Goal: Information Seeking & Learning: Learn about a topic

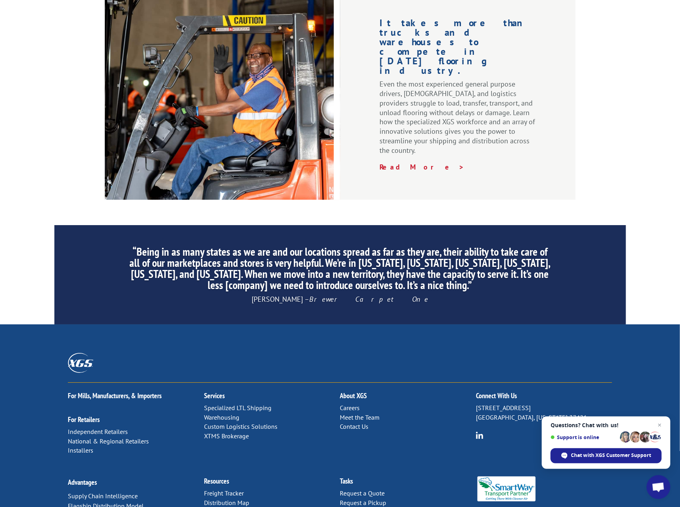
scroll to position [1064, 0]
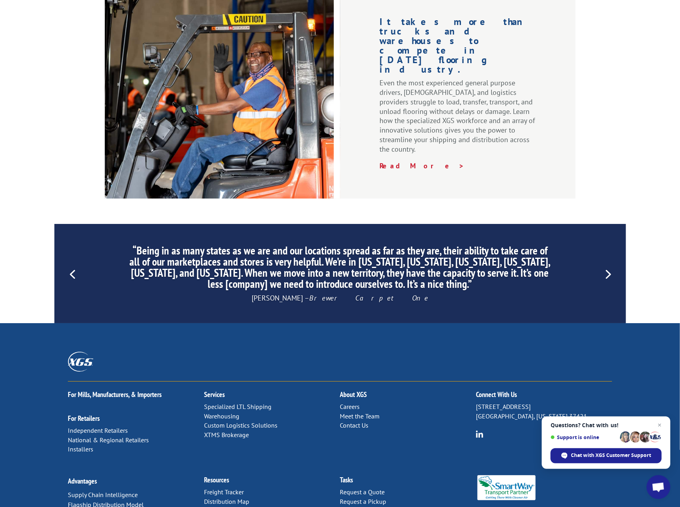
click at [73, 264] on link "Previous" at bounding box center [72, 273] width 19 height 19
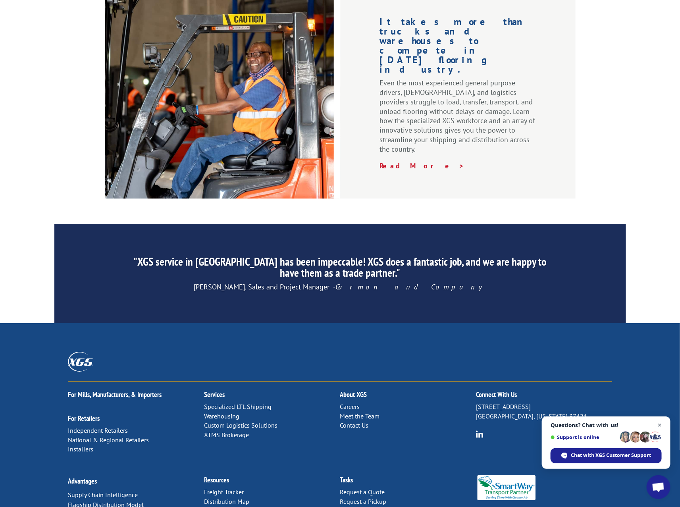
click at [662, 425] on span "Close chat" at bounding box center [660, 425] width 10 height 10
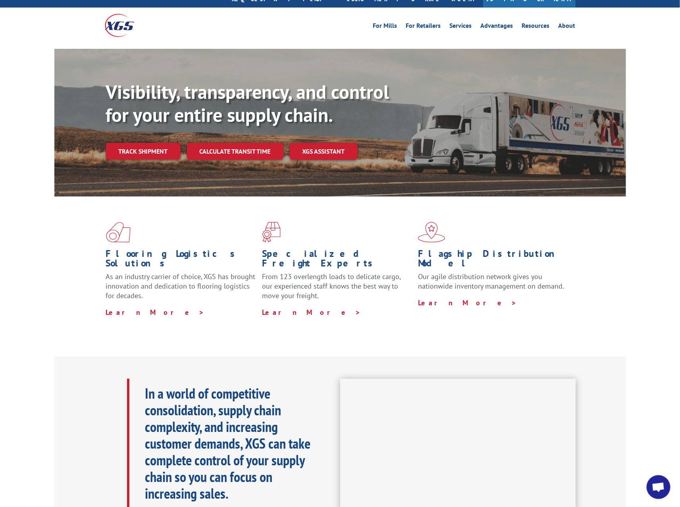
scroll to position [0, 0]
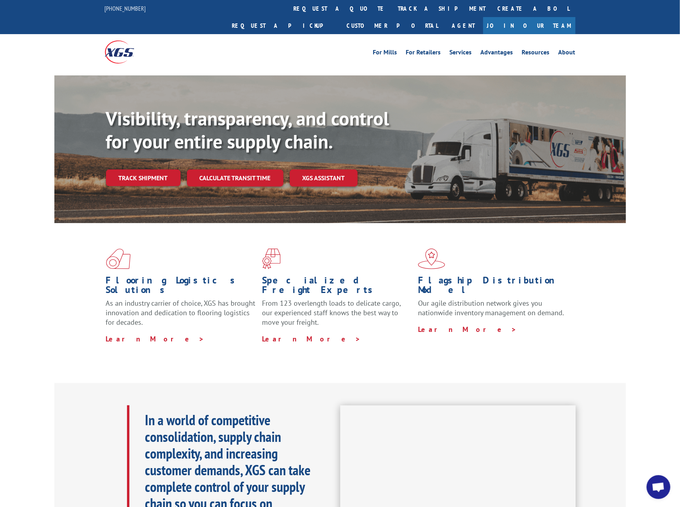
drag, startPoint x: 644, startPoint y: 172, endPoint x: 304, endPoint y: 169, distance: 339.9
click at [304, 169] on div "Visibility, transparency, and control for your entire supply chain. Track shipm…" at bounding box center [340, 156] width 680 height 163
click at [655, 155] on div "Visibility, transparency, and control for your entire supply chain. Track shipm…" at bounding box center [340, 156] width 680 height 163
click at [465, 49] on link "Services" at bounding box center [461, 53] width 22 height 9
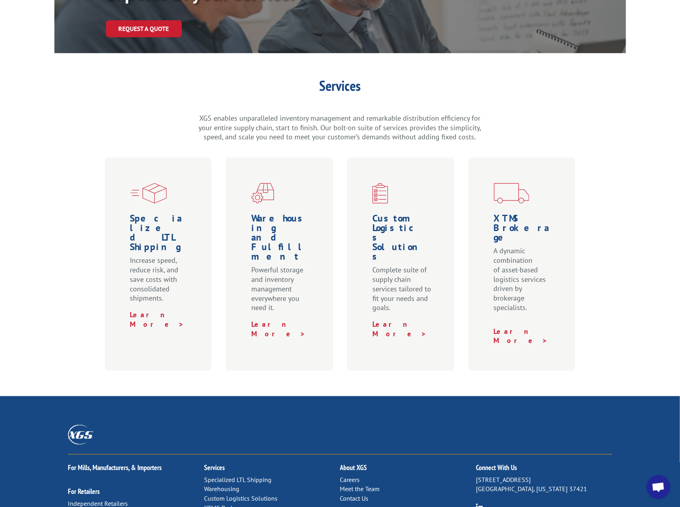
scroll to position [264, 0]
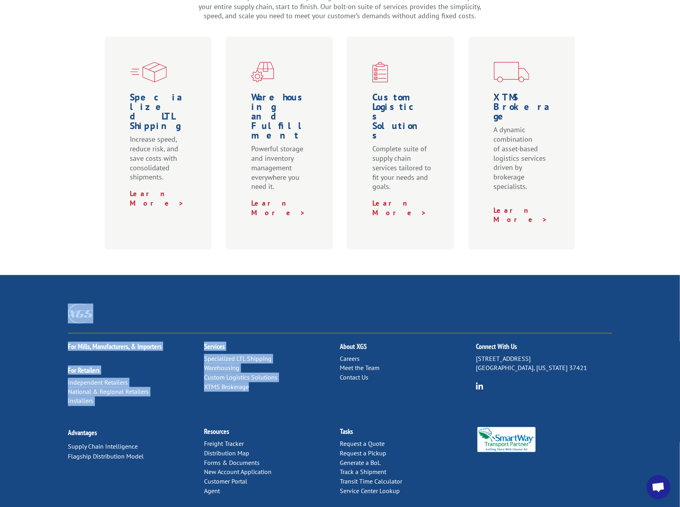
drag, startPoint x: 263, startPoint y: 349, endPoint x: 38, endPoint y: 289, distance: 233.1
click at [38, 289] on div "For Mills, Manufacturers, & Importers For Retailers Independent Retailers Natio…" at bounding box center [340, 398] width 680 height 247
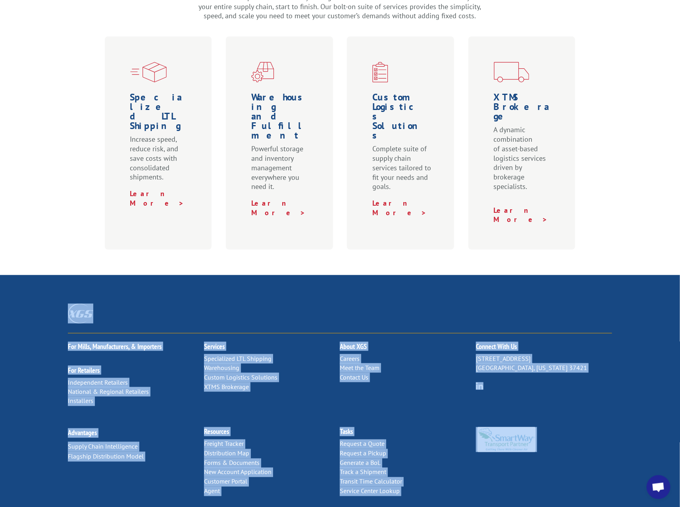
drag, startPoint x: 44, startPoint y: 280, endPoint x: 599, endPoint y: 416, distance: 571.5
click at [599, 416] on div "For Mills, Manufacturers, & Importers For Retailers Independent Retailers Natio…" at bounding box center [340, 398] width 680 height 247
click at [599, 419] on div "Advantages Supply Chain Intelligence Flagship Distribution Model Resources Frei…" at bounding box center [340, 470] width 544 height 103
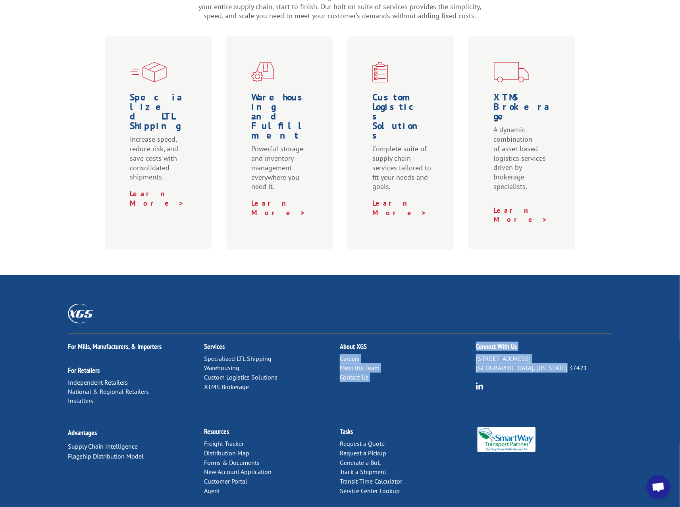
drag, startPoint x: 559, startPoint y: 331, endPoint x: 471, endPoint y: 309, distance: 90.7
click at [471, 333] on div "For Mills, Manufacturers, & Importers For Retailers Independent Retailers Natio…" at bounding box center [340, 375] width 544 height 85
click at [471, 343] on h2 "About XGS" at bounding box center [408, 348] width 136 height 11
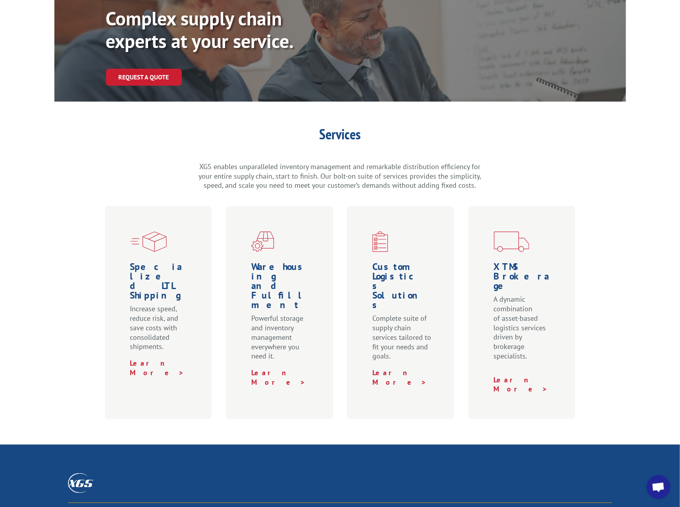
scroll to position [0, 0]
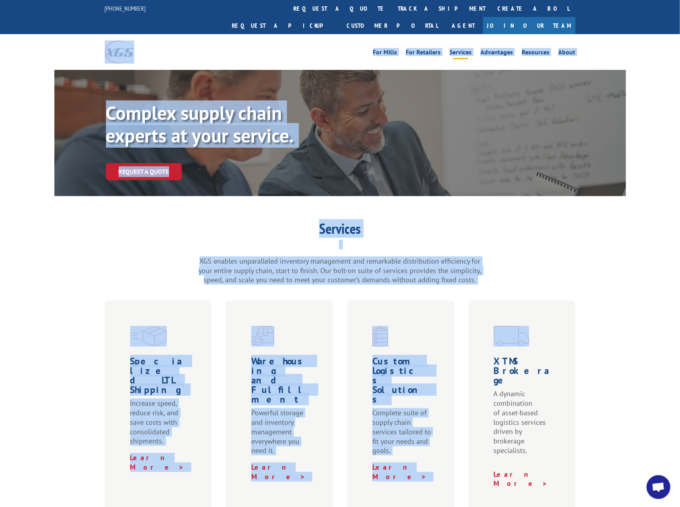
drag, startPoint x: 97, startPoint y: 33, endPoint x: 640, endPoint y: 327, distance: 617.9
click at [640, 327] on div "844-947-7447 request a quote track a shipment Create a BOL Request a pickup Cus…" at bounding box center [340, 404] width 680 height 808
click at [640, 327] on div "Services XGS enables unparalleled inventory management and remarkable distribut…" at bounding box center [340, 368] width 680 height 292
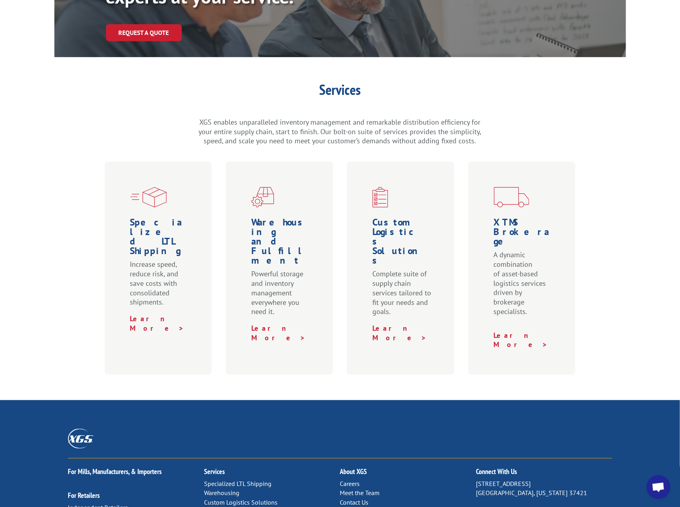
scroll to position [264, 0]
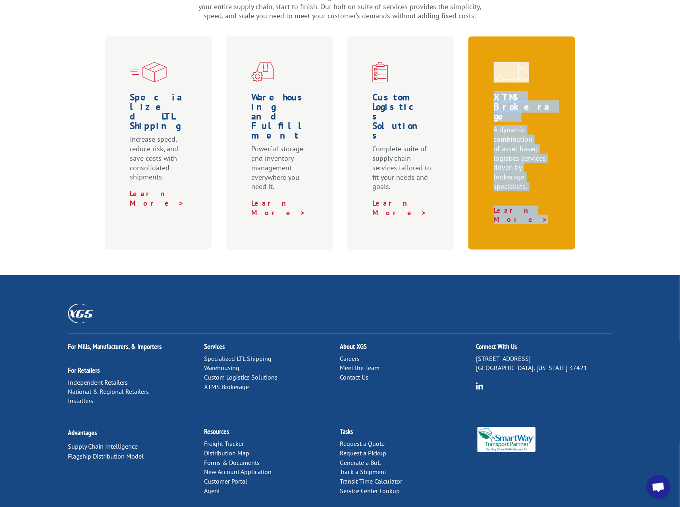
drag, startPoint x: 542, startPoint y: 189, endPoint x: 486, endPoint y: 52, distance: 148.3
click at [486, 52] on div "XTMS Brokerage A dynamic combination of asset-based logistics services driven b…" at bounding box center [521, 143] width 107 height 213
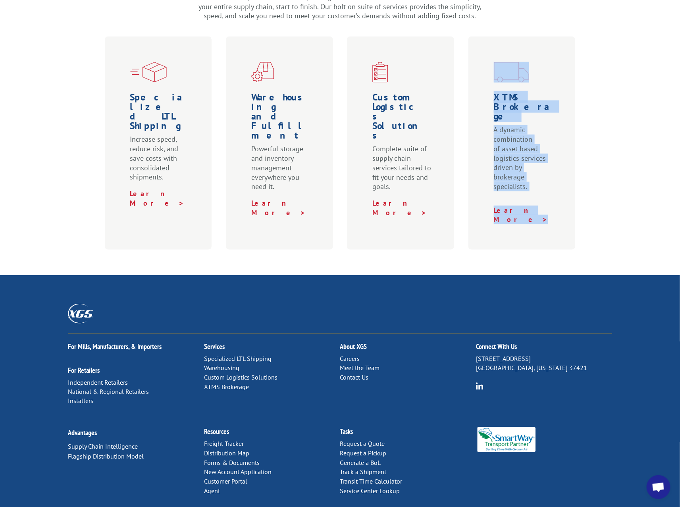
click at [607, 199] on div "Services XGS enables unparalleled inventory management and remarkable distribut…" at bounding box center [340, 104] width 680 height 292
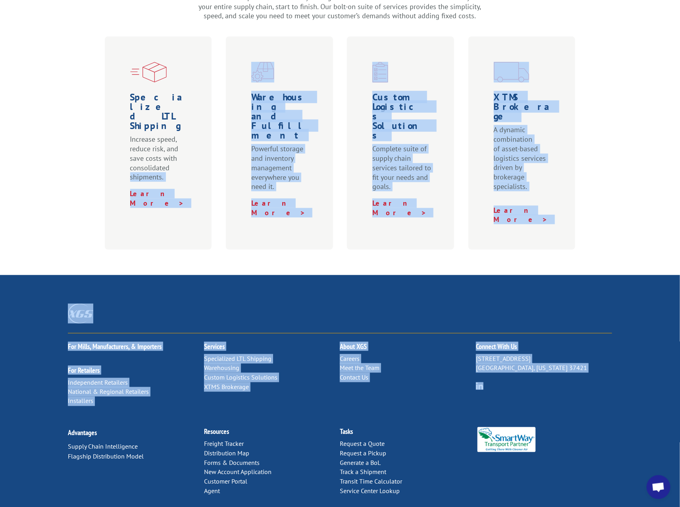
drag, startPoint x: 69, startPoint y: 148, endPoint x: 639, endPoint y: 341, distance: 602.0
click at [639, 341] on div "Complex supply chain experts at your service. Request a Quote Services XGS enab…" at bounding box center [340, 175] width 680 height 738
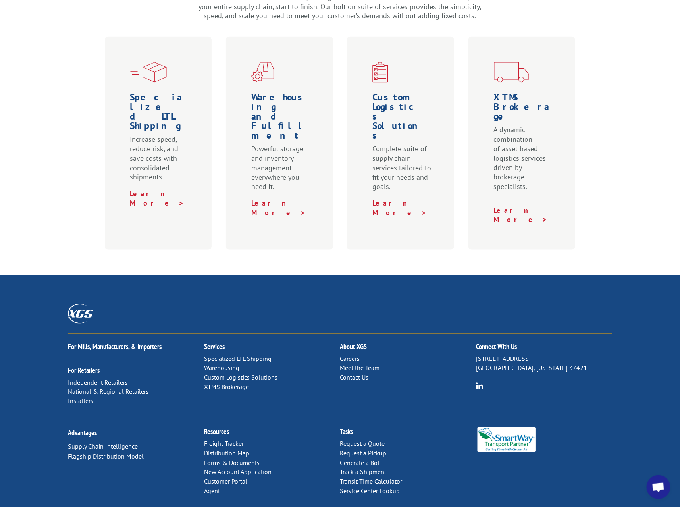
click at [639, 341] on div "For Mills, Manufacturers, & Importers For Retailers Independent Retailers Natio…" at bounding box center [340, 398] width 680 height 247
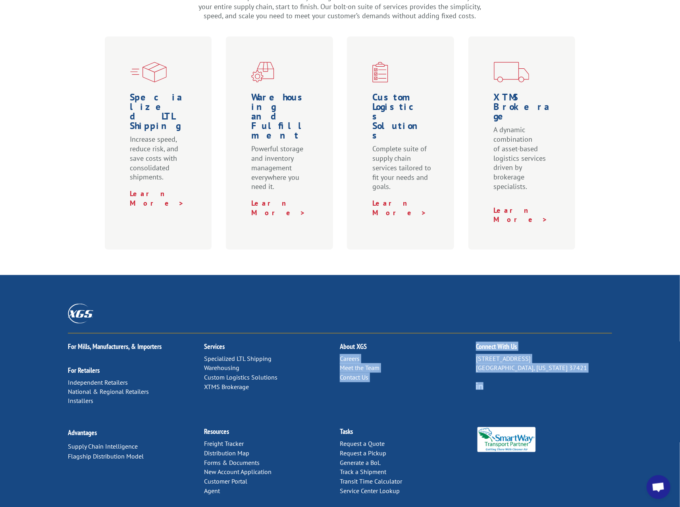
drag, startPoint x: 578, startPoint y: 350, endPoint x: 470, endPoint y: 310, distance: 115.2
click at [470, 333] on div "For Mills, Manufacturers, & Importers For Retailers Independent Retailers Natio…" at bounding box center [340, 375] width 544 height 85
click at [470, 343] on h2 "About XGS" at bounding box center [408, 348] width 136 height 11
drag, startPoint x: 465, startPoint y: 304, endPoint x: 578, endPoint y: 364, distance: 127.9
click at [578, 364] on div "For Mills, Manufacturers, & Importers For Retailers Independent Retailers Natio…" at bounding box center [340, 375] width 544 height 85
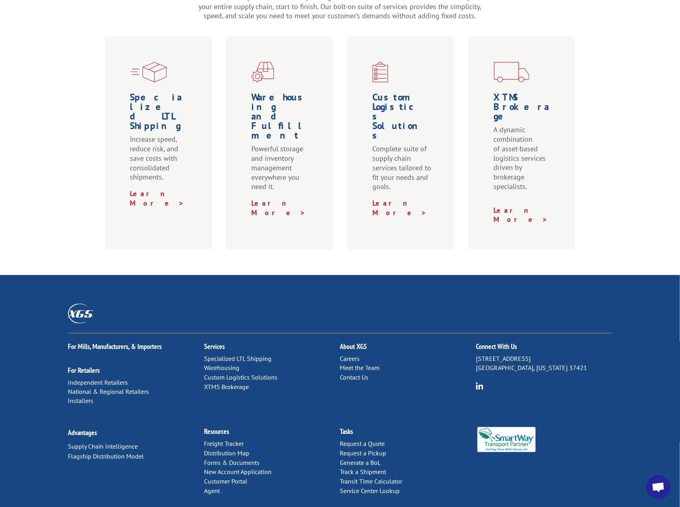
click at [578, 364] on div "For Mills, Manufacturers, & Importers For Retailers Independent Retailers Natio…" at bounding box center [340, 375] width 544 height 85
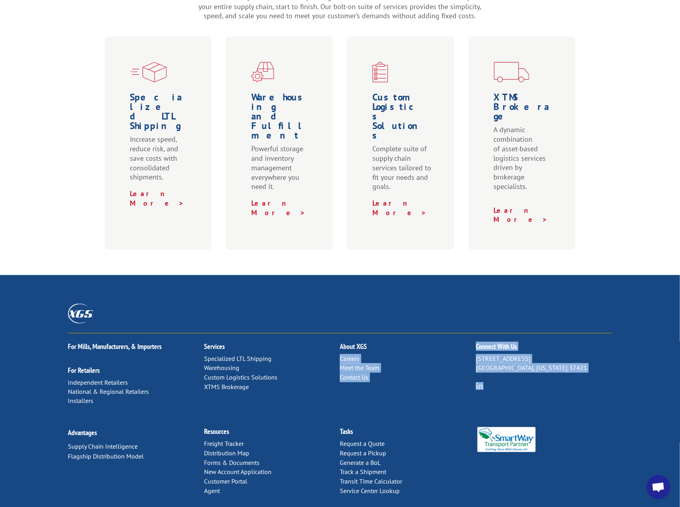
drag, startPoint x: 595, startPoint y: 363, endPoint x: 466, endPoint y: 304, distance: 142.3
click at [466, 333] on div "For Mills, Manufacturers, & Importers For Retailers Independent Retailers Natio…" at bounding box center [340, 375] width 544 height 85
click at [466, 333] on div "About XGS Careers Meet the Team Contact Us" at bounding box center [408, 357] width 136 height 49
drag, startPoint x: 459, startPoint y: 302, endPoint x: 561, endPoint y: 363, distance: 119.5
click at [561, 363] on div "For Mills, Manufacturers, & Importers For Retailers Independent Retailers Natio…" at bounding box center [340, 375] width 544 height 85
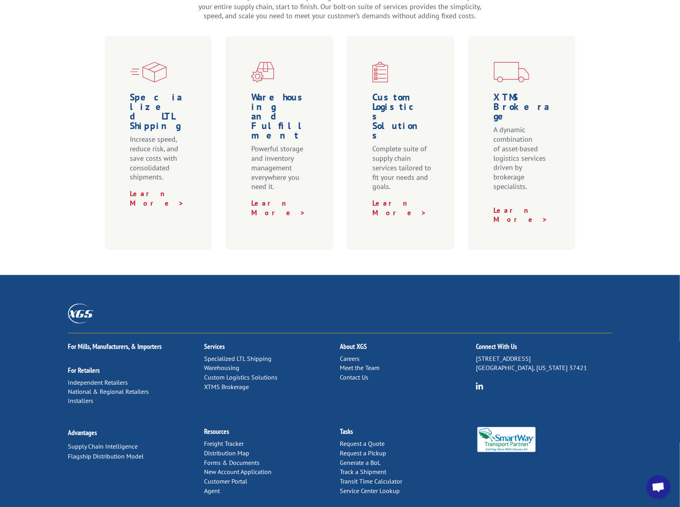
click at [561, 363] on div "For Mills, Manufacturers, & Importers For Retailers Independent Retailers Natio…" at bounding box center [340, 375] width 544 height 85
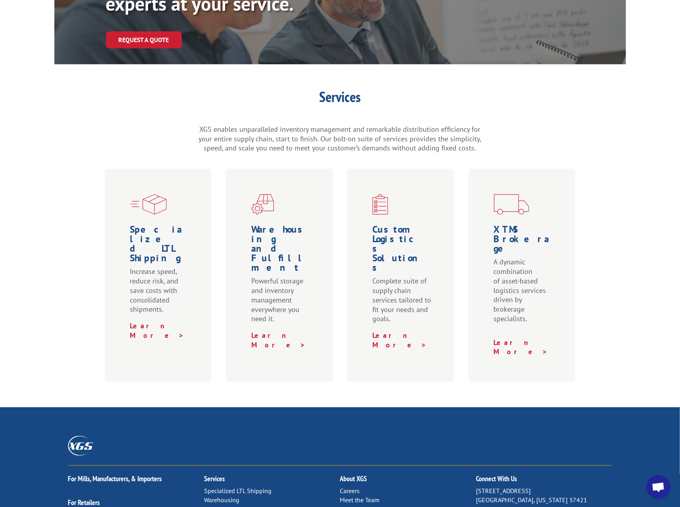
scroll to position [0, 0]
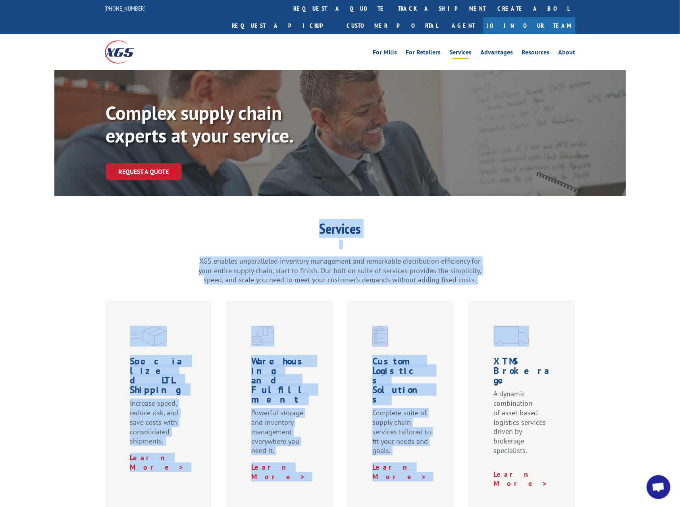
drag, startPoint x: 322, startPoint y: 210, endPoint x: 509, endPoint y: 270, distance: 196.6
click at [509, 270] on div "Services XGS enables unparalleled inventory management and remarkable distribut…" at bounding box center [340, 368] width 680 height 292
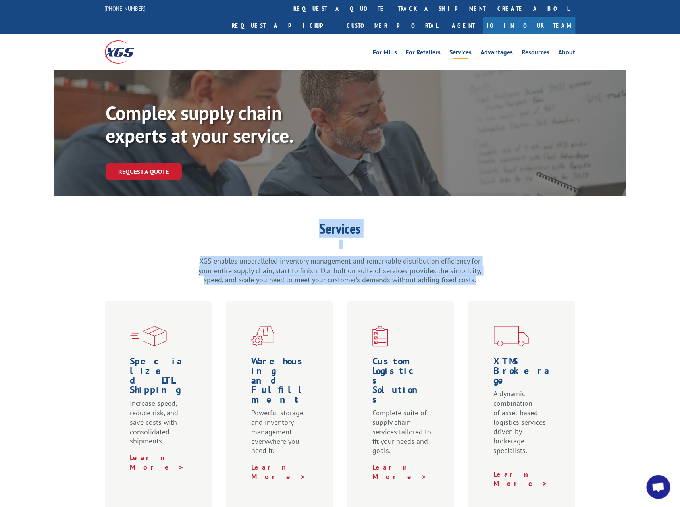
drag, startPoint x: 504, startPoint y: 263, endPoint x: 298, endPoint y: 206, distance: 213.2
click at [298, 222] on div "Services XGS enables unparalleled inventory management and remarkable distribut…" at bounding box center [340, 253] width 572 height 63
click at [297, 222] on h1 "Services" at bounding box center [340, 231] width 286 height 18
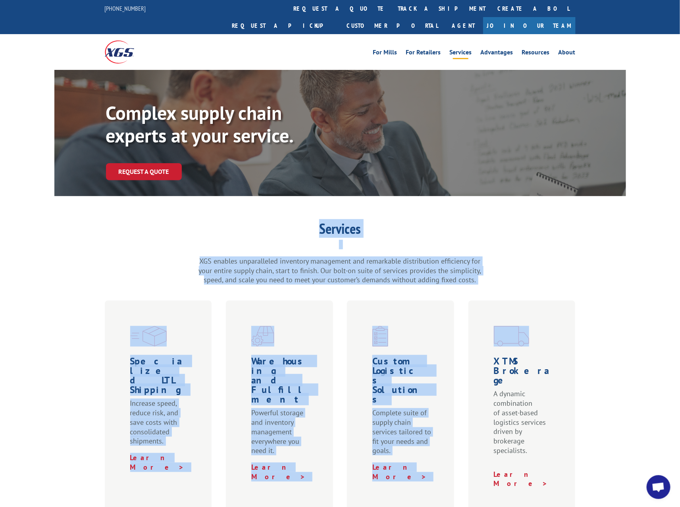
drag, startPoint x: 276, startPoint y: 202, endPoint x: 539, endPoint y: 278, distance: 273.3
click at [539, 278] on div "Complex supply chain experts at your service. Request a Quote Services XGS enab…" at bounding box center [340, 292] width 680 height 444
click at [546, 279] on div "Services XGS enables unparalleled inventory management and remarkable distribut…" at bounding box center [340, 368] width 680 height 292
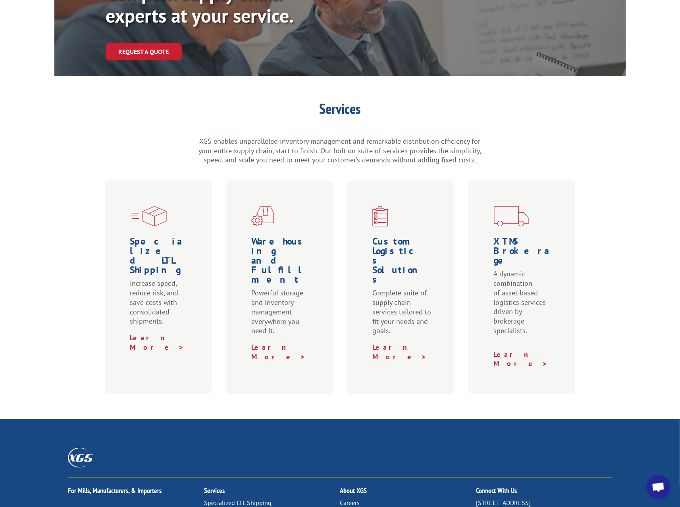
scroll to position [264, 0]
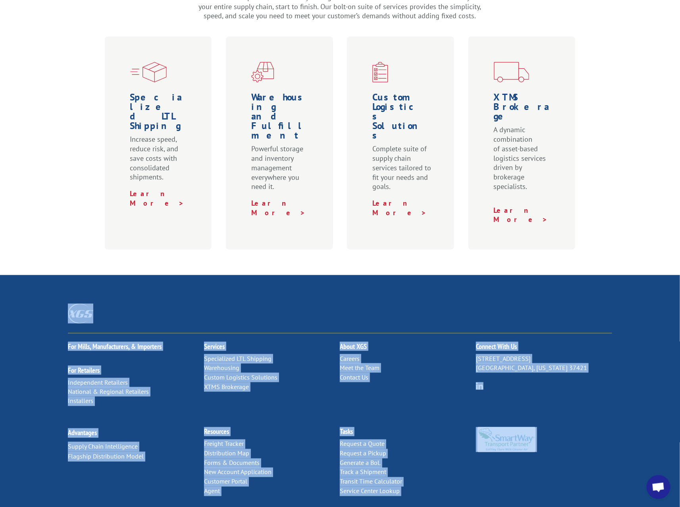
drag, startPoint x: 561, startPoint y: 412, endPoint x: 33, endPoint y: 254, distance: 551.1
click at [33, 275] on div "For Mills, Manufacturers, & Importers For Retailers Independent Retailers Natio…" at bounding box center [340, 398] width 680 height 247
drag, startPoint x: 42, startPoint y: 250, endPoint x: 581, endPoint y: 453, distance: 576.2
click at [581, 453] on div "For Mills, Manufacturers, & Importers For Retailers Independent Retailers Natio…" at bounding box center [340, 398] width 680 height 247
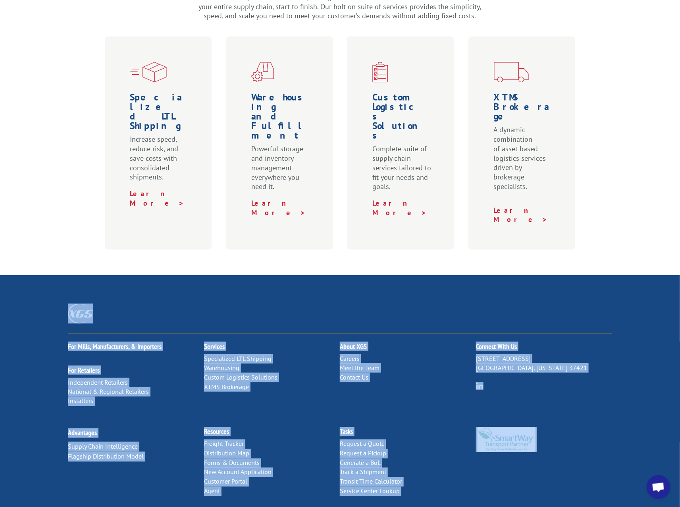
click at [581, 453] on div "Advantages Supply Chain Intelligence Flagship Distribution Model Resources Frei…" at bounding box center [340, 470] width 544 height 103
drag, startPoint x: 588, startPoint y: 451, endPoint x: 35, endPoint y: 258, distance: 585.9
click at [36, 275] on div "For Mills, Manufacturers, & Importers For Retailers Independent Retailers Natio…" at bounding box center [340, 398] width 680 height 247
click at [35, 275] on div "For Mills, Manufacturers, & Importers For Retailers Independent Retailers Natio…" at bounding box center [340, 398] width 680 height 247
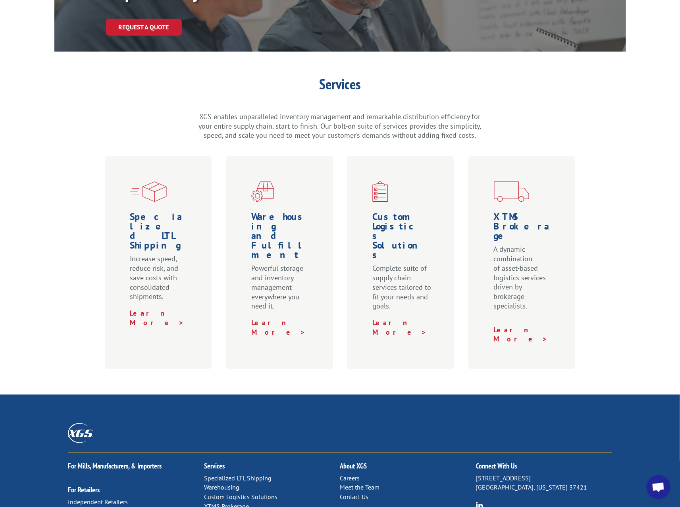
scroll to position [199, 0]
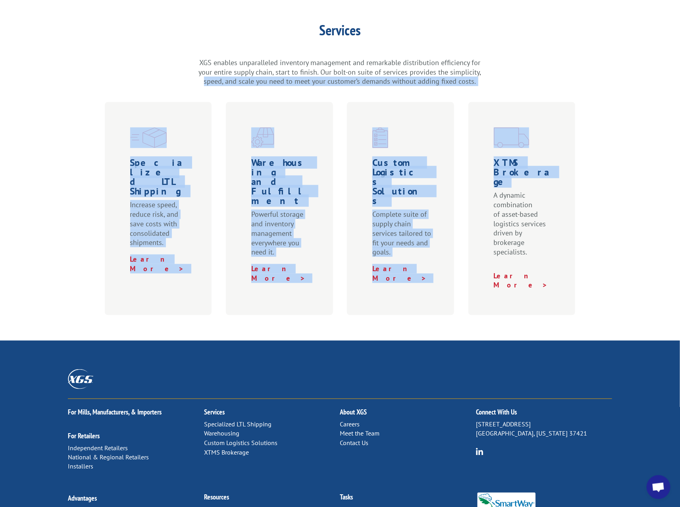
drag, startPoint x: 588, startPoint y: 152, endPoint x: 105, endPoint y: 66, distance: 490.3
click at [105, 66] on div "Services XGS enables unparalleled inventory management and remarkable distribut…" at bounding box center [340, 169] width 680 height 292
click at [105, 66] on div "Services XGS enables unparalleled inventory management and remarkable distribut…" at bounding box center [340, 54] width 572 height 63
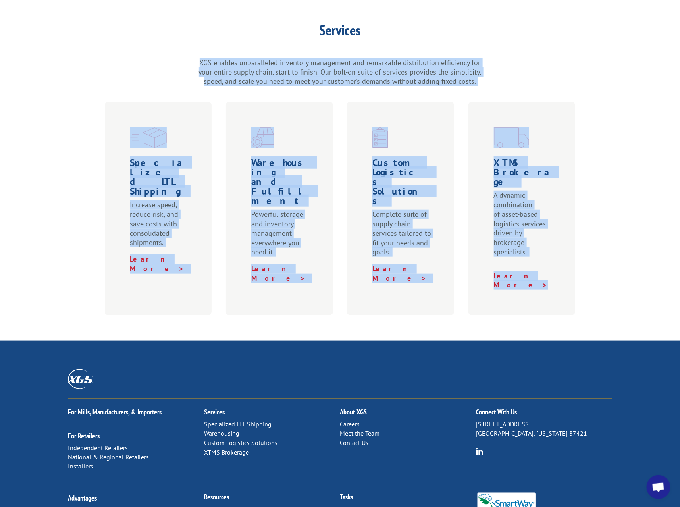
drag, startPoint x: 226, startPoint y: 49, endPoint x: 615, endPoint y: 256, distance: 441.0
click at [615, 256] on div "Services XGS enables unparalleled inventory management and remarkable distribut…" at bounding box center [340, 169] width 680 height 292
drag, startPoint x: 634, startPoint y: 260, endPoint x: 89, endPoint y: 24, distance: 594.6
click at [89, 24] on div "Services XGS enables unparalleled inventory management and remarkable distribut…" at bounding box center [340, 169] width 680 height 292
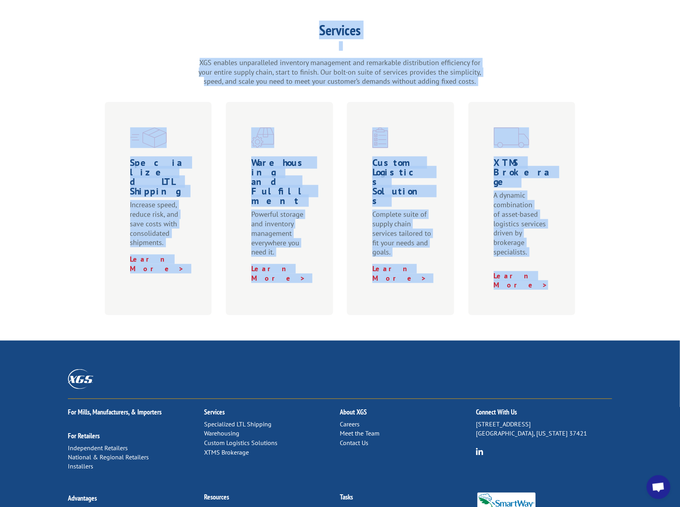
click at [89, 24] on div "Services XGS enables unparalleled inventory management and remarkable distribut…" at bounding box center [340, 54] width 572 height 63
drag, startPoint x: 139, startPoint y: 17, endPoint x: 603, endPoint y: 237, distance: 513.4
click at [603, 237] on div "Services XGS enables unparalleled inventory management and remarkable distribut…" at bounding box center [340, 169] width 680 height 292
drag, startPoint x: 603, startPoint y: 240, endPoint x: 125, endPoint y: 19, distance: 526.5
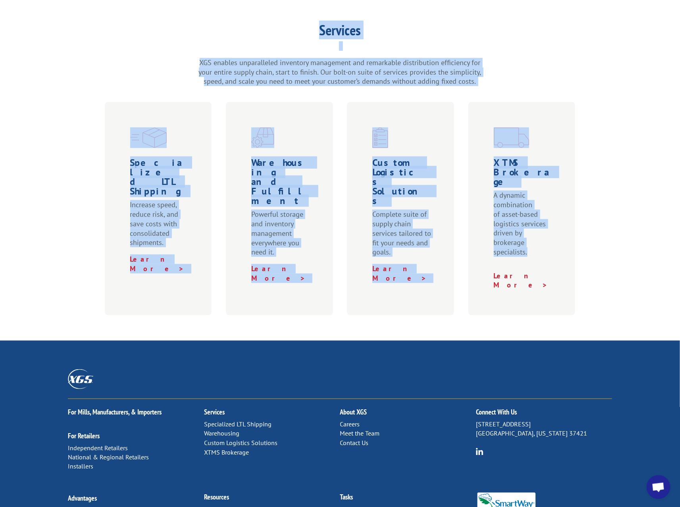
click at [125, 23] on div "Services XGS enables unparalleled inventory management and remarkable distribut…" at bounding box center [340, 169] width 680 height 292
click at [125, 23] on div "Services XGS enables unparalleled inventory management and remarkable distribut…" at bounding box center [340, 54] width 572 height 63
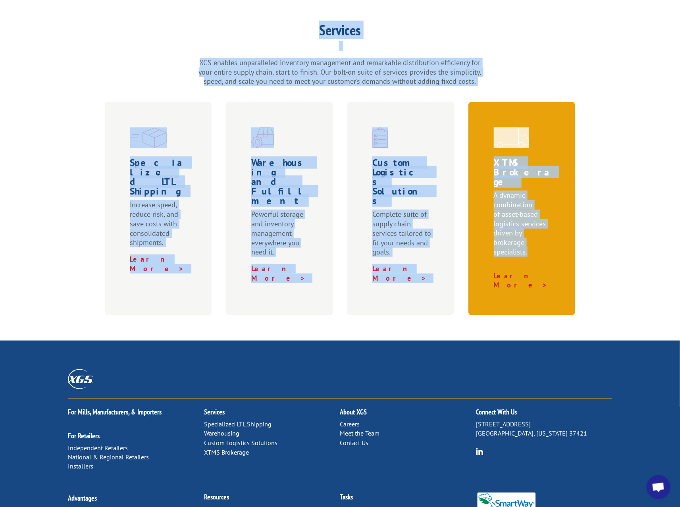
drag, startPoint x: 146, startPoint y: 15, endPoint x: 559, endPoint y: 222, distance: 462.5
click at [559, 222] on div "Services XGS enables unparalleled inventory management and remarkable distribut…" at bounding box center [340, 169] width 680 height 292
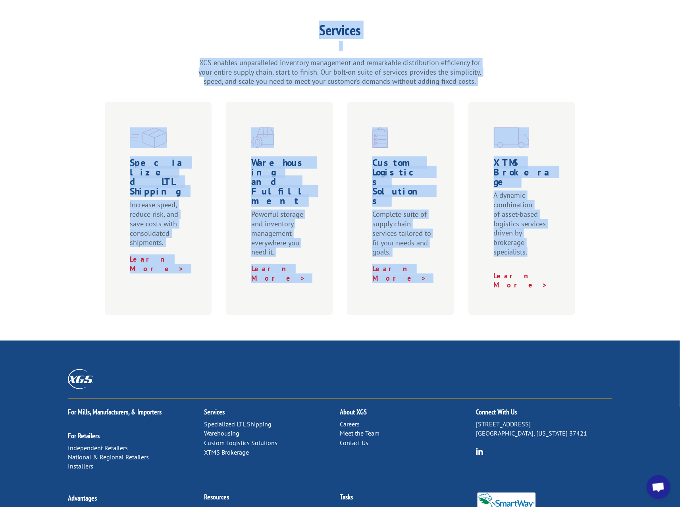
click at [599, 223] on div "Services XGS enables unparalleled inventory management and remarkable distribut…" at bounding box center [340, 169] width 680 height 292
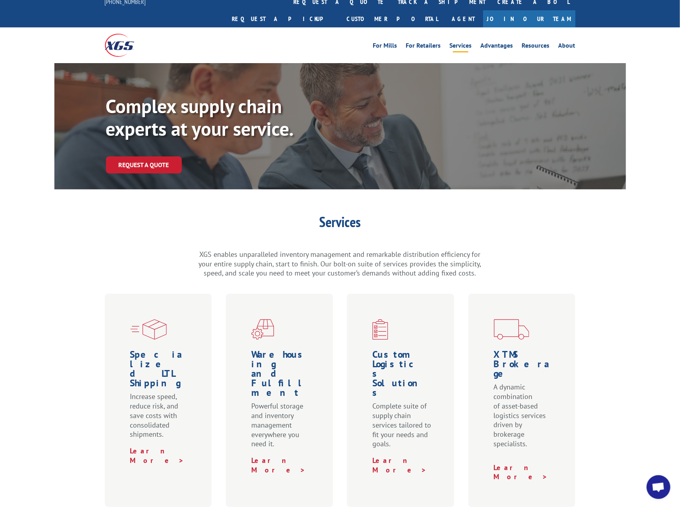
scroll to position [0, 0]
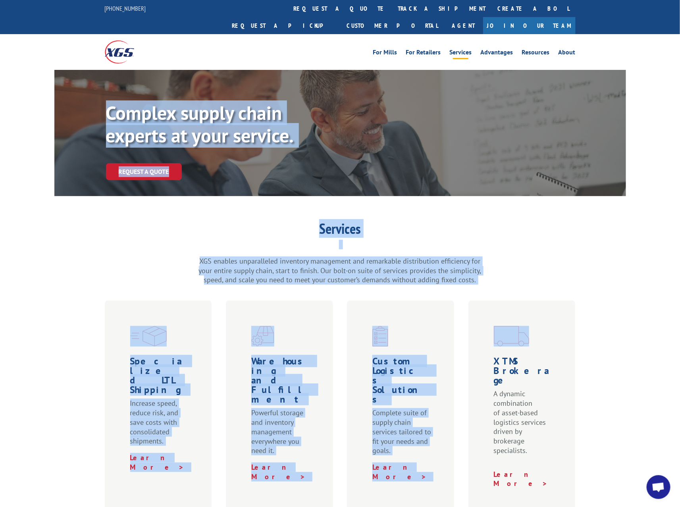
drag, startPoint x: 53, startPoint y: 53, endPoint x: 637, endPoint y: 300, distance: 633.7
click at [617, 293] on div "Complex supply chain experts at your service. Request a Quote Services XGS enab…" at bounding box center [340, 292] width 680 height 444
click at [650, 305] on div "Services XGS enables unparalleled inventory management and remarkable distribut…" at bounding box center [340, 368] width 680 height 292
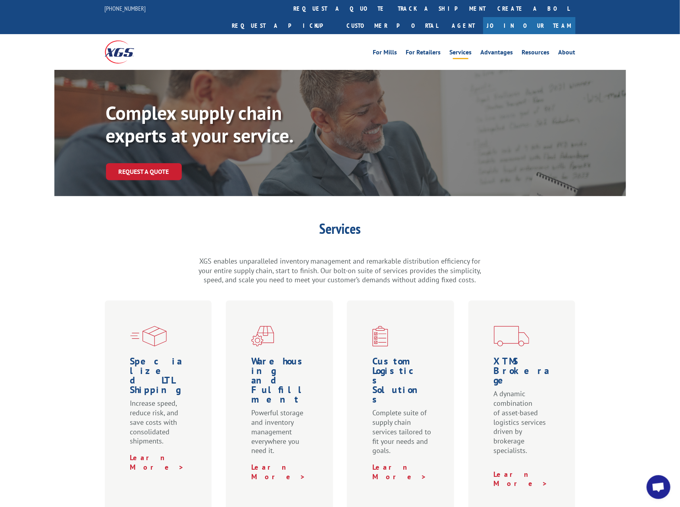
click at [79, 187] on div "Complex supply chain experts at your service. Request a Quote Services XGS enab…" at bounding box center [340, 292] width 680 height 444
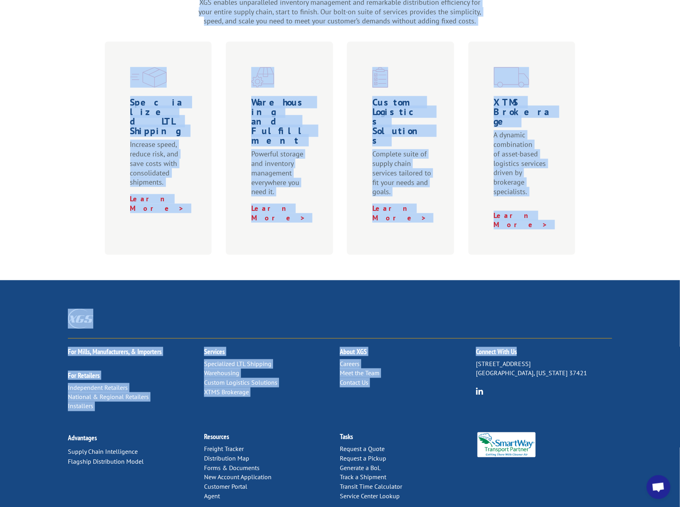
scroll to position [264, 0]
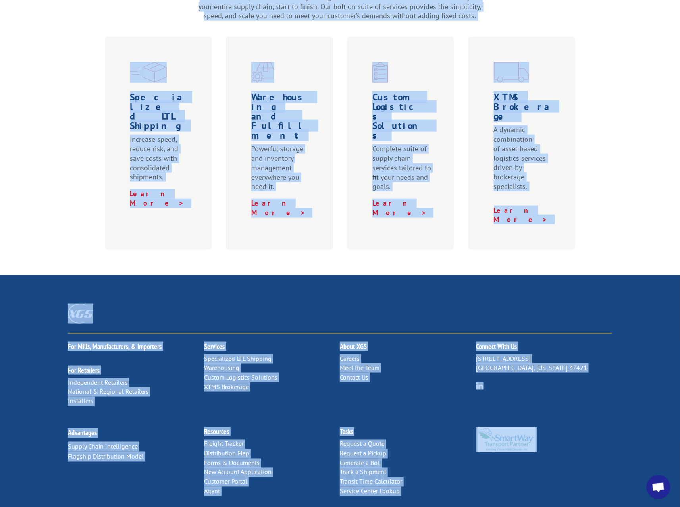
drag, startPoint x: 84, startPoint y: 25, endPoint x: 626, endPoint y: 425, distance: 673.8
click at [627, 425] on div "844-947-7447 request a quote track a shipment Create a BOL Request a pickup Cus…" at bounding box center [340, 140] width 680 height 808
click at [626, 425] on div "For Mills, Manufacturers, & Importers For Retailers Independent Retailers Natio…" at bounding box center [340, 398] width 680 height 247
